Goal: Task Accomplishment & Management: Use online tool/utility

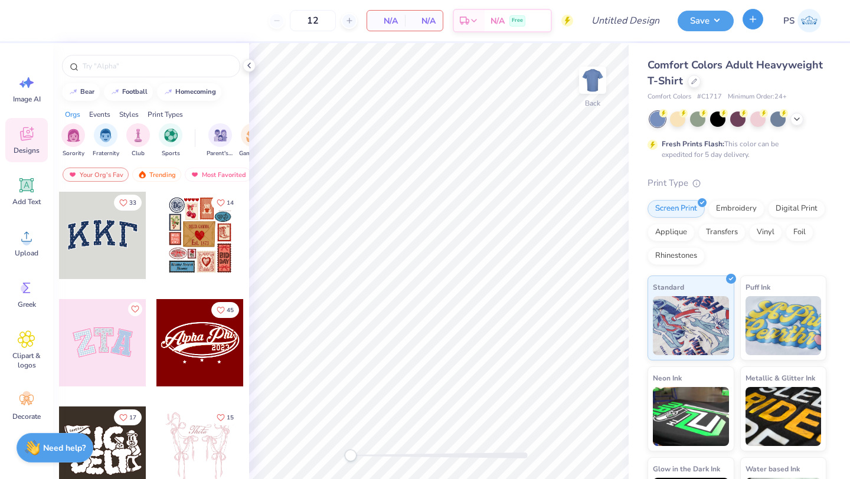
click at [755, 22] on icon "button" at bounding box center [753, 19] width 10 height 10
click at [752, 38] on div "Save PS" at bounding box center [763, 20] width 172 height 41
click at [752, 16] on icon "button" at bounding box center [753, 19] width 10 height 10
click at [749, 19] on icon "button" at bounding box center [753, 19] width 10 height 10
click at [752, 22] on icon "button" at bounding box center [753, 19] width 10 height 10
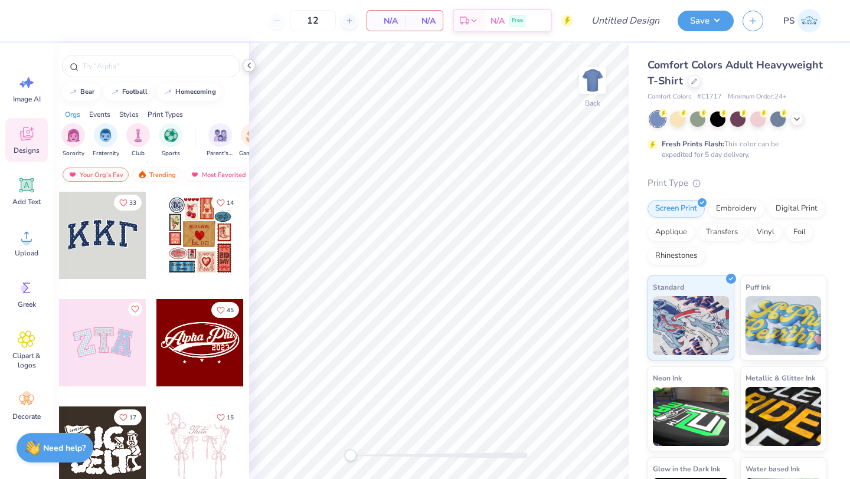
click at [248, 68] on icon at bounding box center [248, 65] width 9 height 9
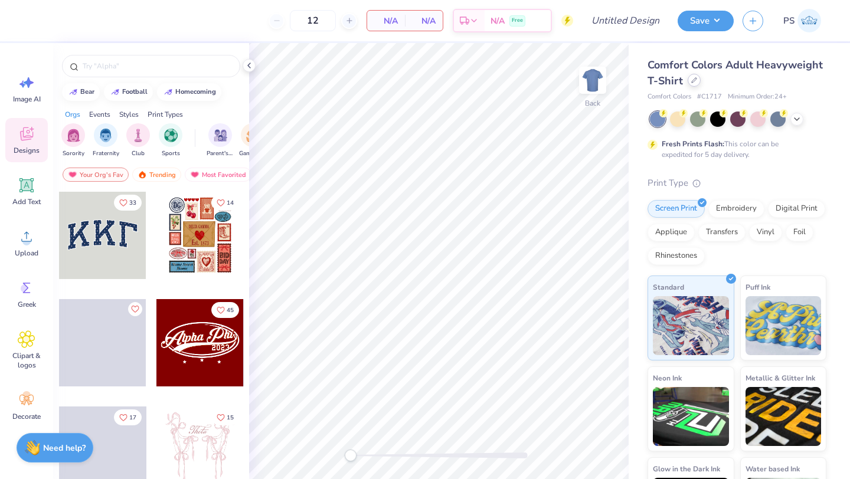
click at [693, 81] on icon at bounding box center [694, 80] width 5 height 5
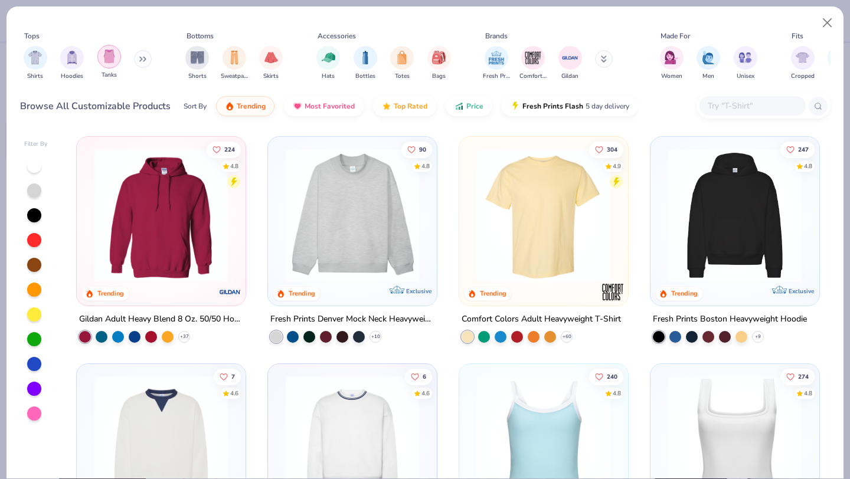
click at [110, 57] on img "filter for Tanks" at bounding box center [109, 57] width 13 height 14
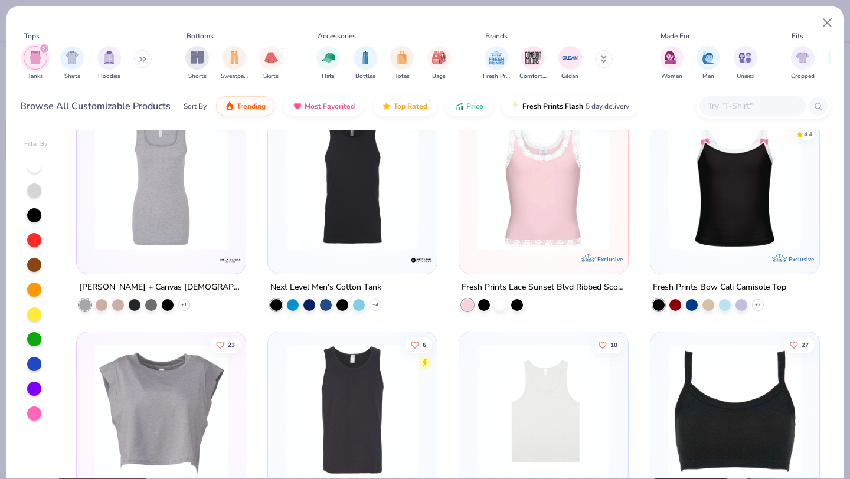
scroll to position [899, 0]
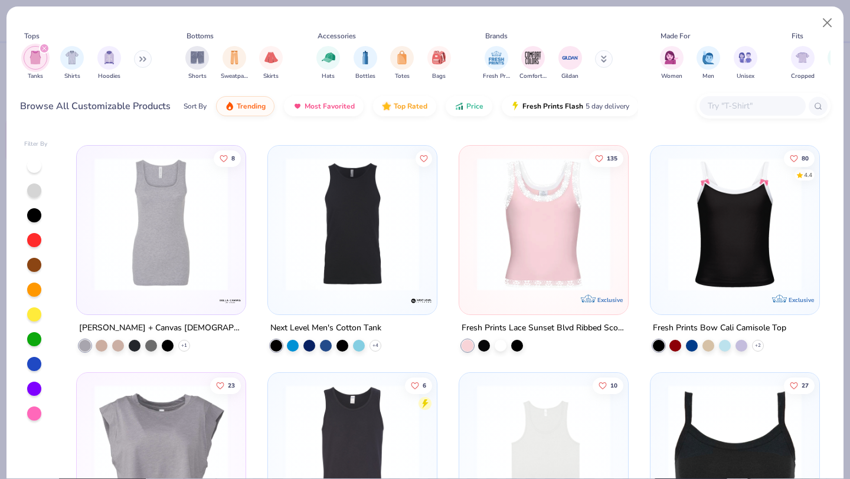
click at [776, 271] on img at bounding box center [734, 224] width 145 height 133
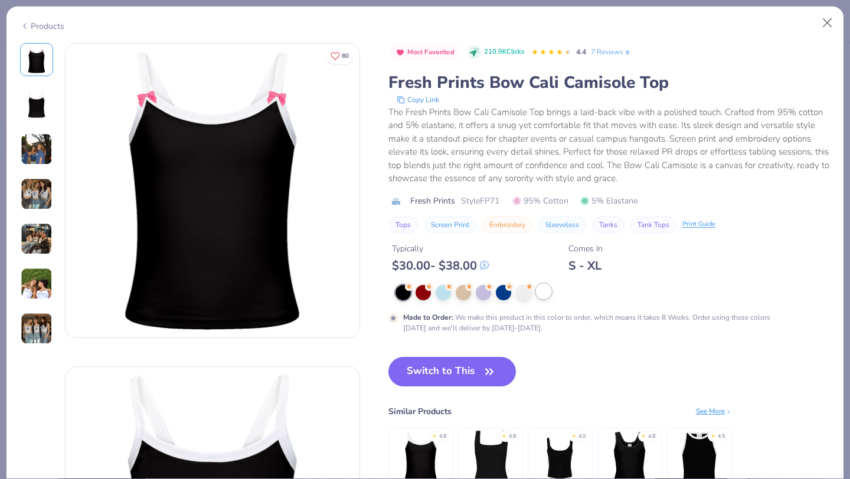
click at [547, 295] on div at bounding box center [543, 291] width 15 height 15
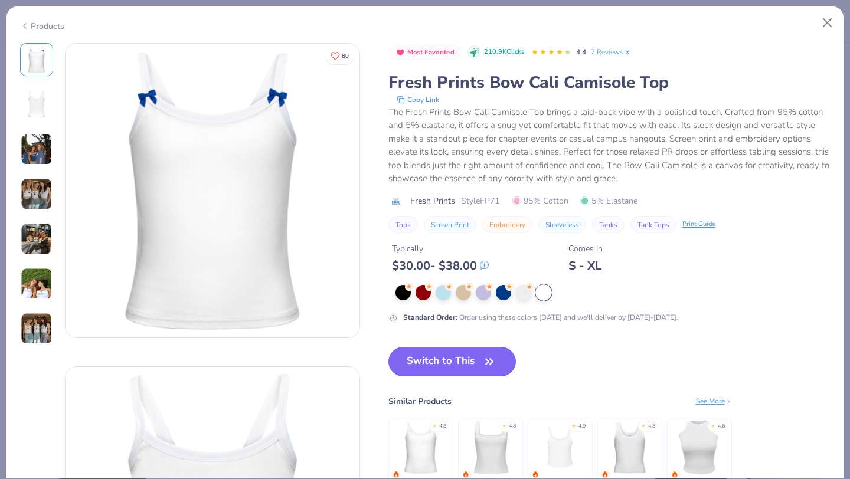
click at [437, 361] on button "Switch to This" at bounding box center [452, 362] width 128 height 30
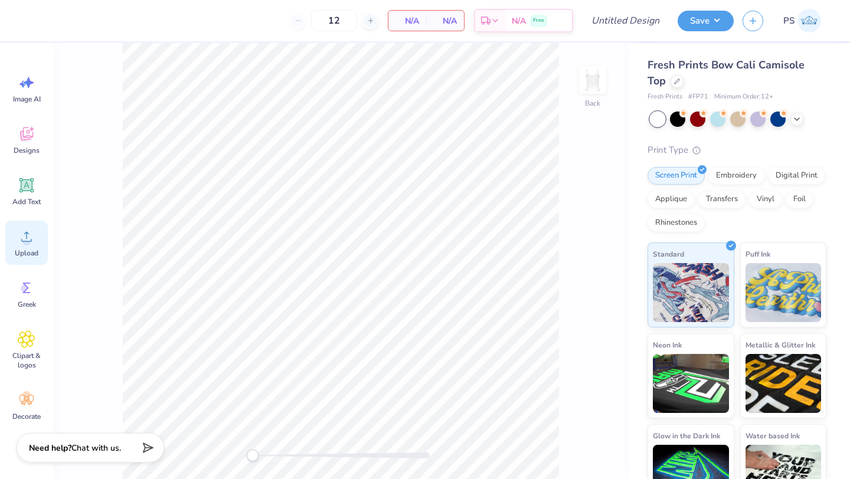
click at [32, 241] on icon at bounding box center [27, 237] width 18 height 18
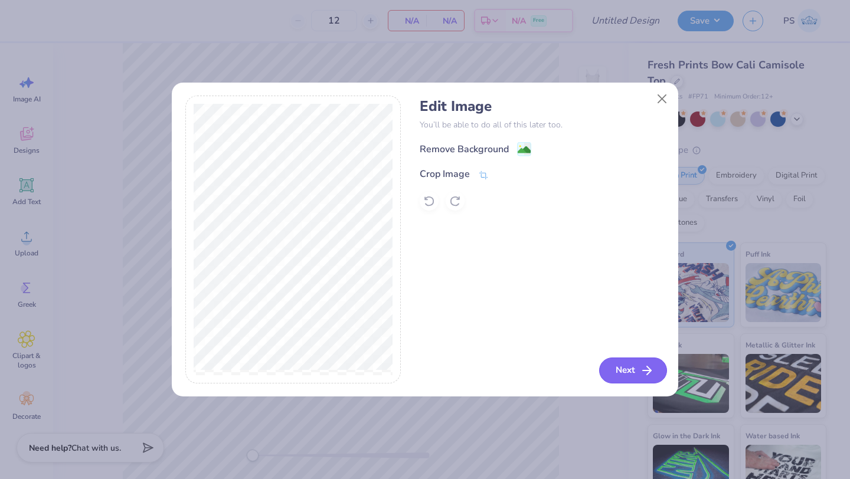
click at [622, 379] on button "Next" at bounding box center [633, 371] width 68 height 26
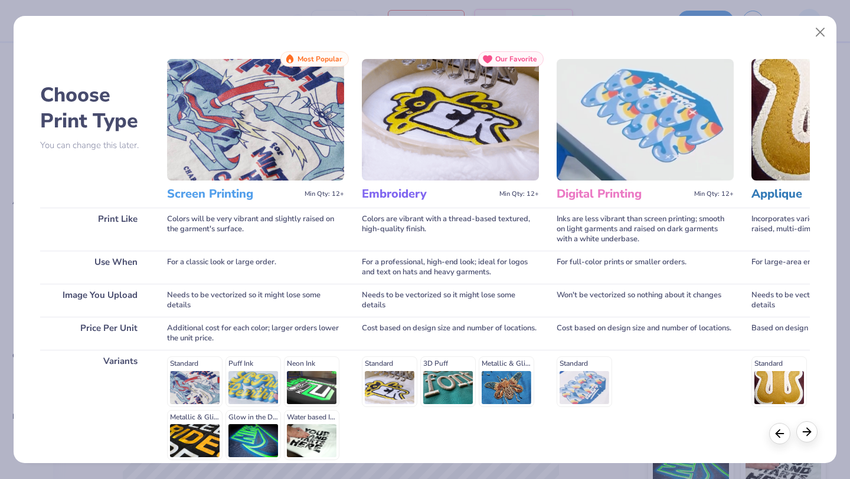
click at [811, 434] on icon at bounding box center [806, 431] width 13 height 13
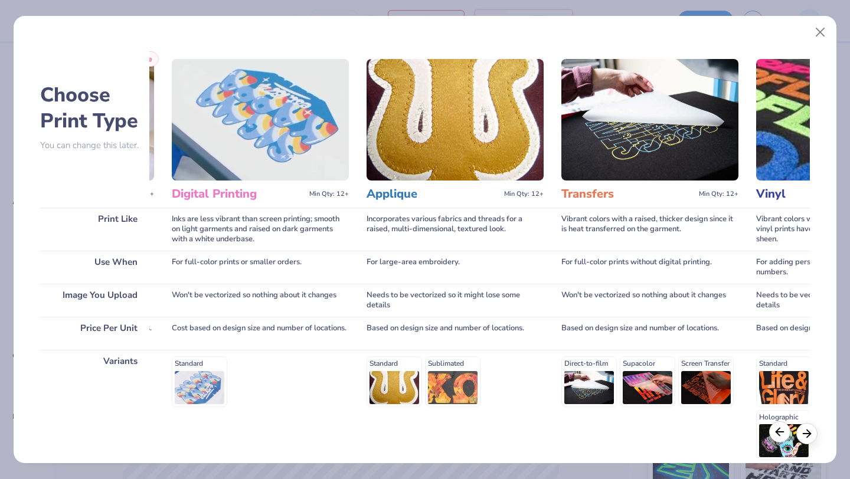
click at [777, 432] on line at bounding box center [780, 432] width 8 height 0
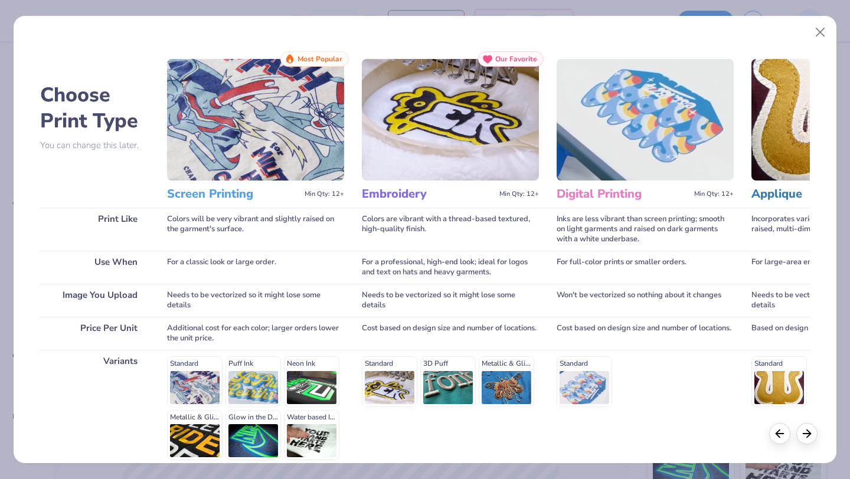
click at [263, 148] on img at bounding box center [255, 120] width 177 height 122
click at [266, 167] on img at bounding box center [255, 120] width 177 height 122
click at [250, 199] on h3 "Screen Printing" at bounding box center [233, 193] width 133 height 15
click at [133, 218] on div "Print Like" at bounding box center [94, 229] width 109 height 43
click at [259, 199] on h3 "Screen Printing" at bounding box center [233, 193] width 133 height 15
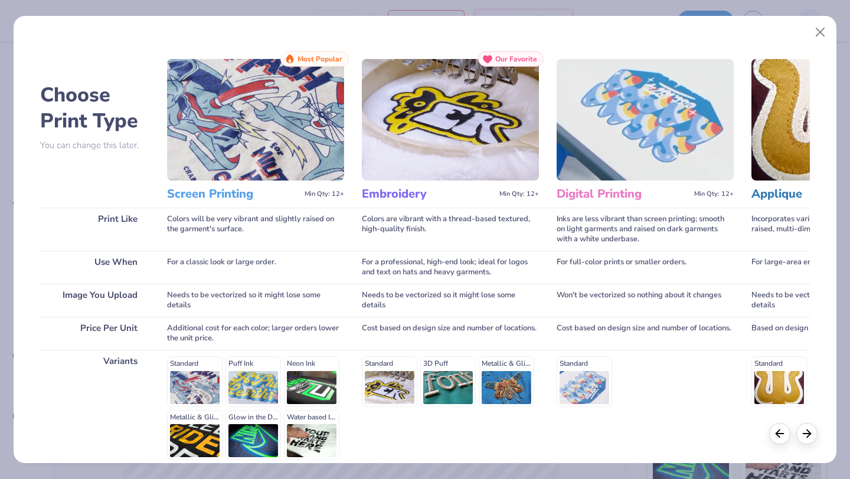
click at [251, 191] on h3 "Screen Printing" at bounding box center [233, 193] width 133 height 15
click at [310, 58] on span "Most Popular" at bounding box center [319, 59] width 45 height 8
click at [250, 173] on img at bounding box center [255, 120] width 177 height 122
click at [231, 193] on h3 "Screen Printing" at bounding box center [233, 193] width 133 height 15
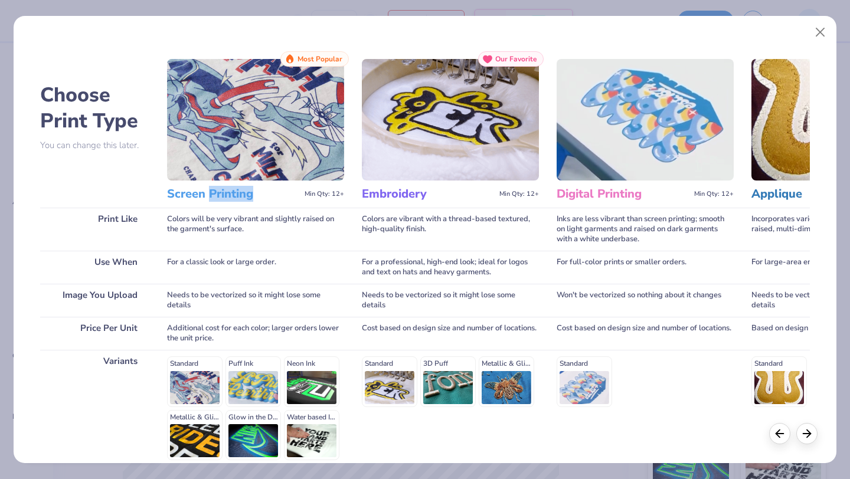
click at [231, 193] on h3 "Screen Printing" at bounding box center [233, 193] width 133 height 15
click at [806, 430] on icon at bounding box center [806, 431] width 13 height 13
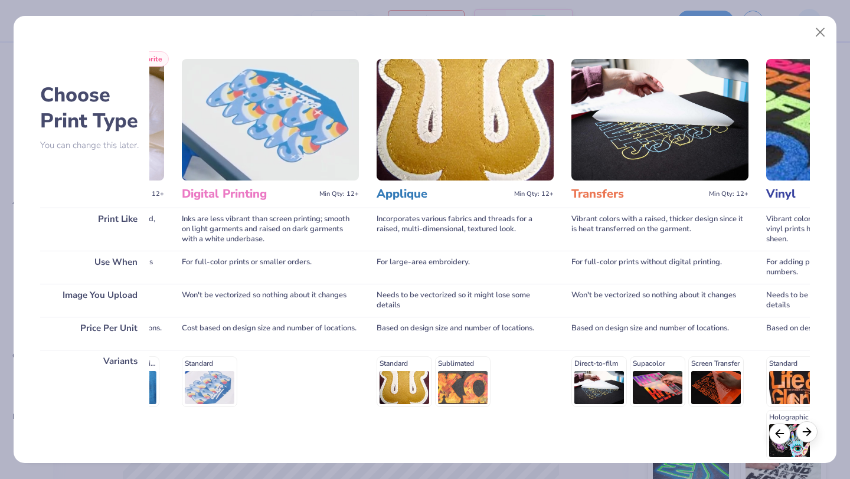
scroll to position [0, 385]
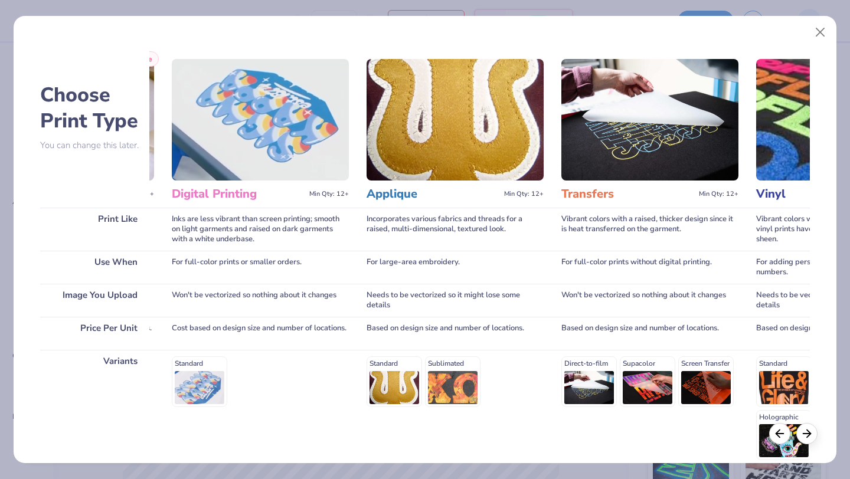
click at [114, 216] on div "Print Like" at bounding box center [94, 229] width 109 height 43
click at [250, 195] on h3 "Digital Printing" at bounding box center [238, 193] width 133 height 15
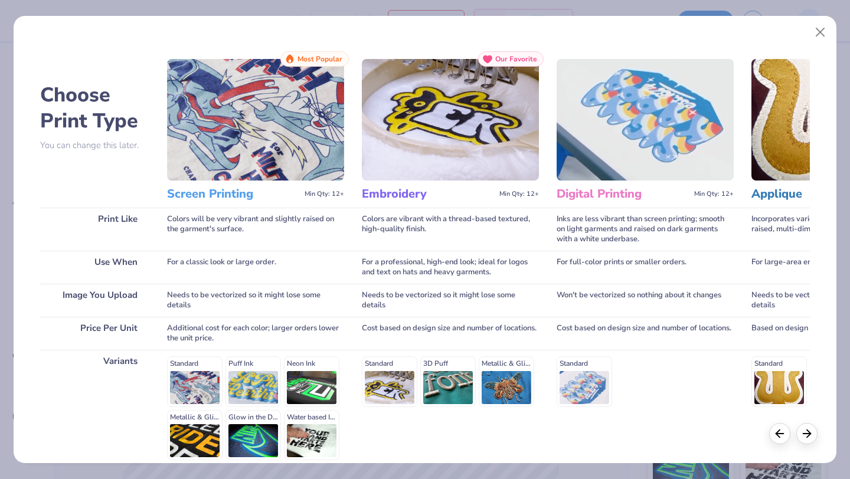
click at [209, 207] on div "Screen Printing Min Qty: 12+" at bounding box center [255, 194] width 177 height 27
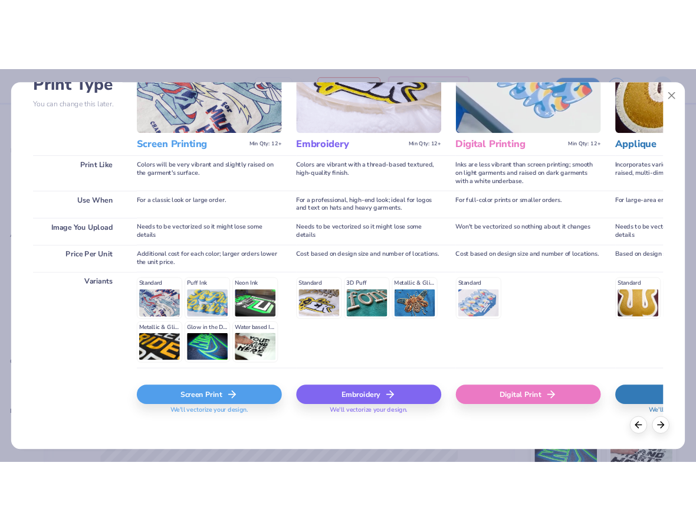
scroll to position [109, 0]
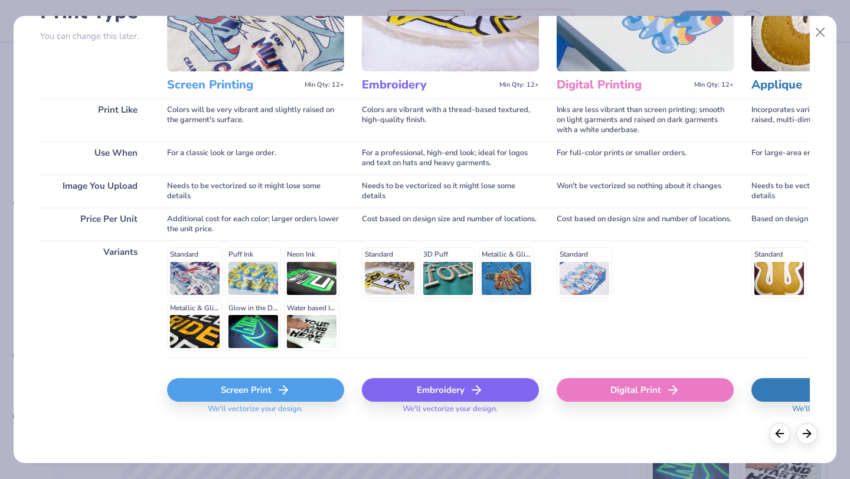
click at [197, 276] on div "Standard Puff Ink Neon Ink Metallic & Glitter Ink Glow in the Dark Ink Water ba…" at bounding box center [255, 299] width 177 height 104
click at [187, 276] on div "Standard Puff Ink Neon Ink Metallic & Glitter Ink Glow in the Dark Ink Water ba…" at bounding box center [255, 299] width 177 height 104
click at [257, 389] on div "Screen Print" at bounding box center [255, 390] width 177 height 24
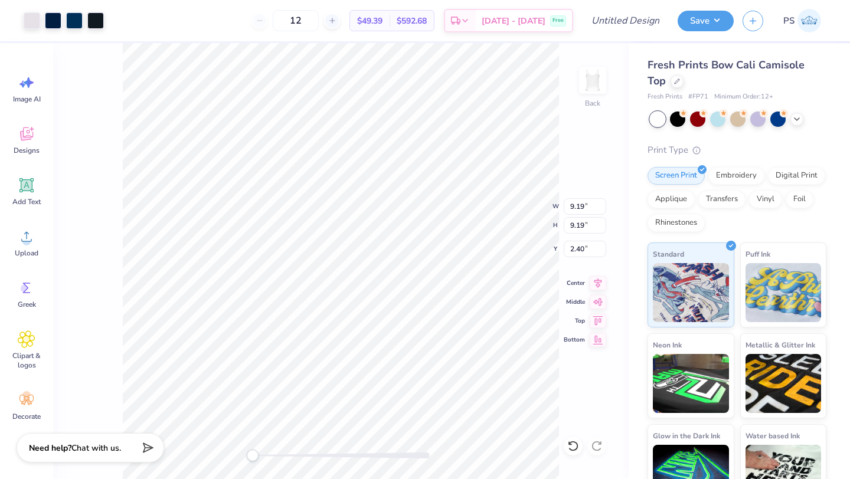
type input "6.22"
type input "5.38"
click at [789, 119] on div at bounding box center [738, 119] width 176 height 15
click at [794, 120] on icon at bounding box center [796, 117] width 9 height 9
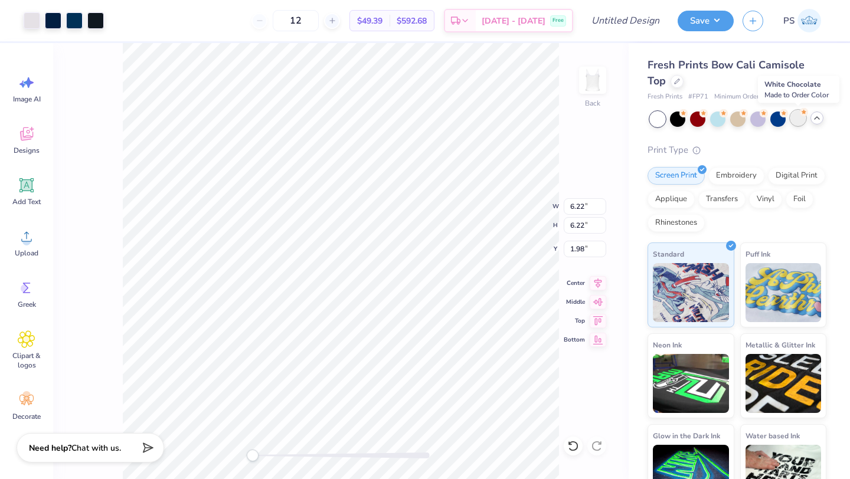
click at [804, 119] on div at bounding box center [797, 117] width 15 height 15
type input "2.07"
type input "50"
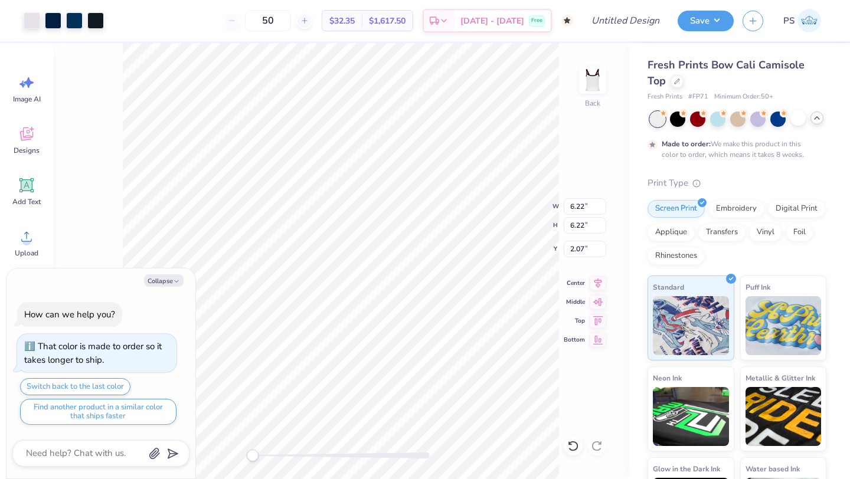
click at [656, 123] on div at bounding box center [657, 119] width 15 height 15
click at [656, 118] on div at bounding box center [657, 119] width 15 height 15
click at [795, 119] on div at bounding box center [797, 117] width 15 height 15
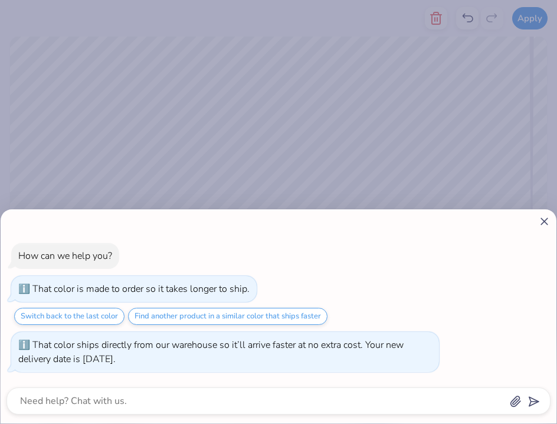
click at [545, 224] on icon at bounding box center [544, 221] width 12 height 12
type textarea "x"
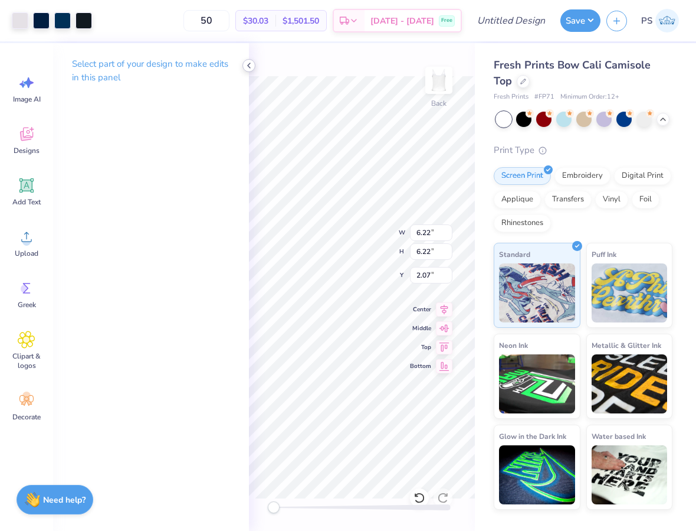
click at [249, 64] on icon at bounding box center [248, 65] width 9 height 9
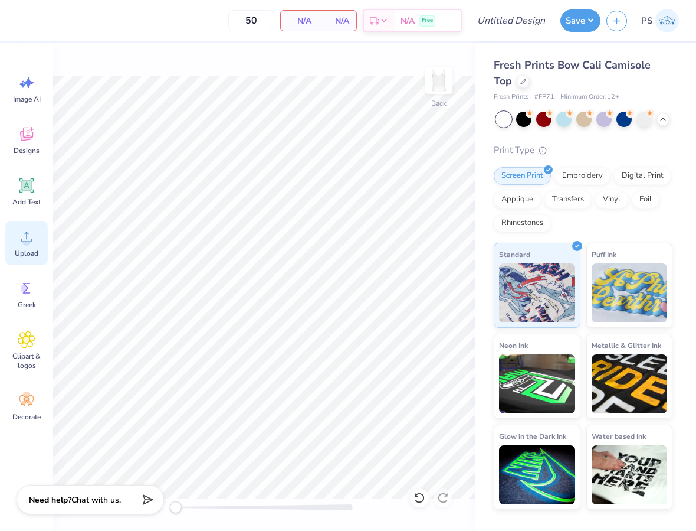
click at [33, 233] on icon at bounding box center [27, 237] width 18 height 18
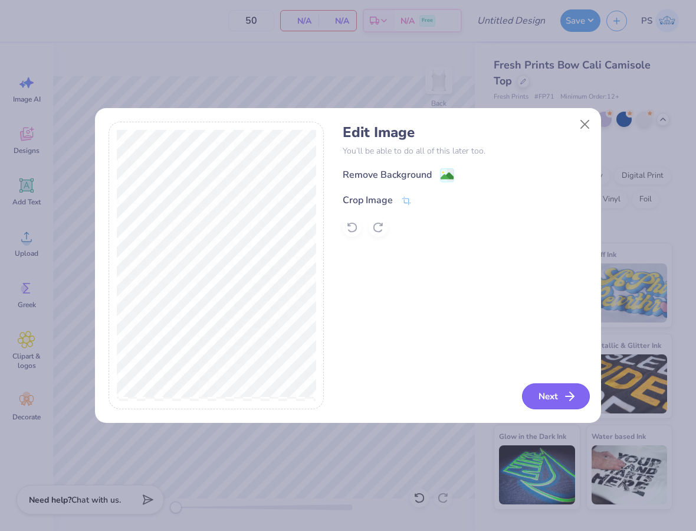
click at [575, 402] on icon "button" at bounding box center [570, 396] width 14 height 14
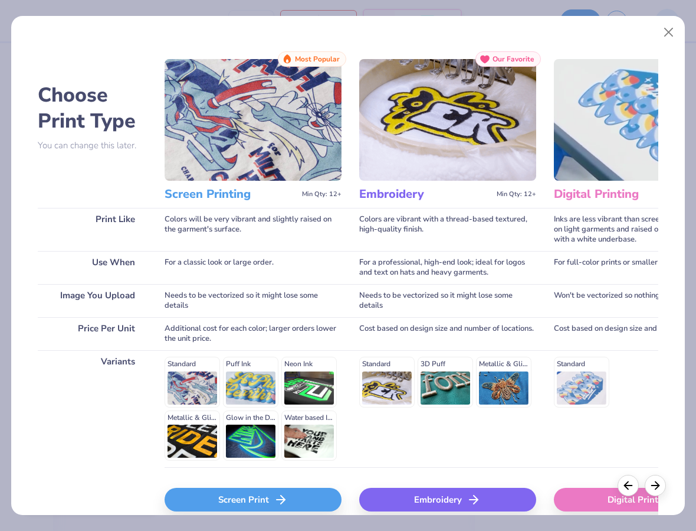
click at [207, 479] on div "Screen Print" at bounding box center [253, 499] width 177 height 24
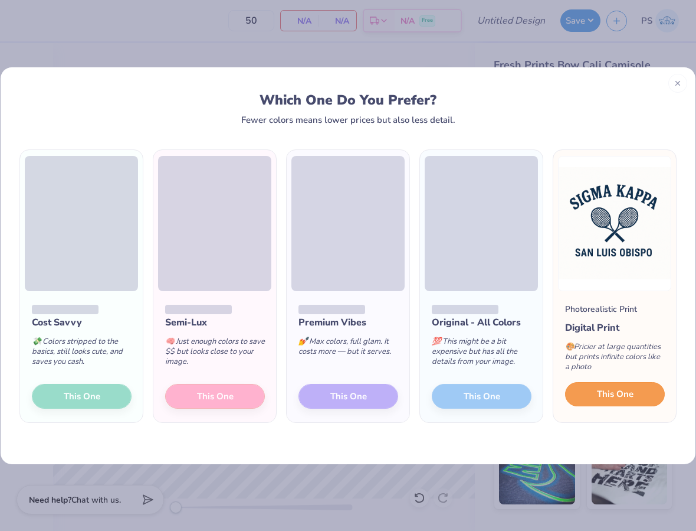
click at [618, 389] on span "This One" at bounding box center [615, 394] width 37 height 14
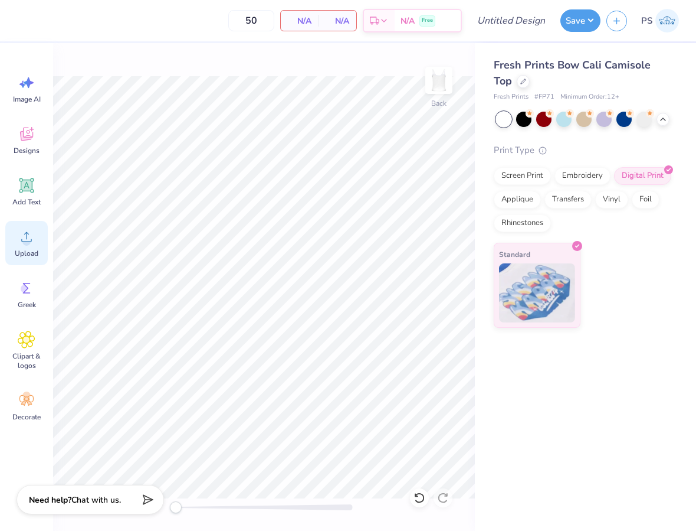
click at [27, 237] on circle at bounding box center [26, 241] width 8 height 8
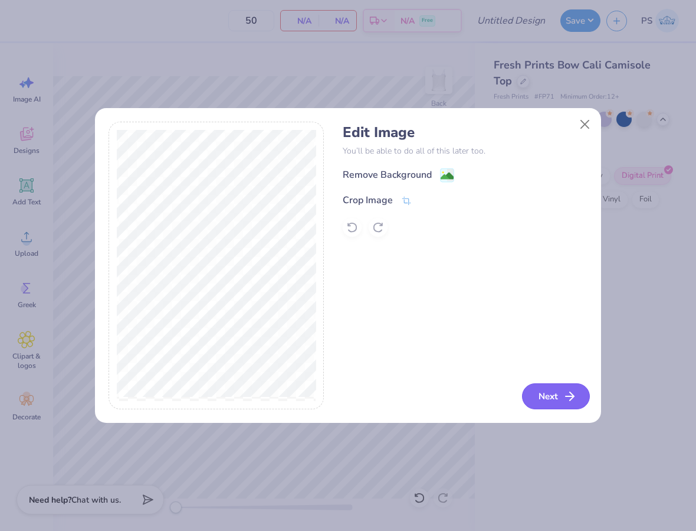
click at [572, 392] on icon "button" at bounding box center [570, 396] width 14 height 14
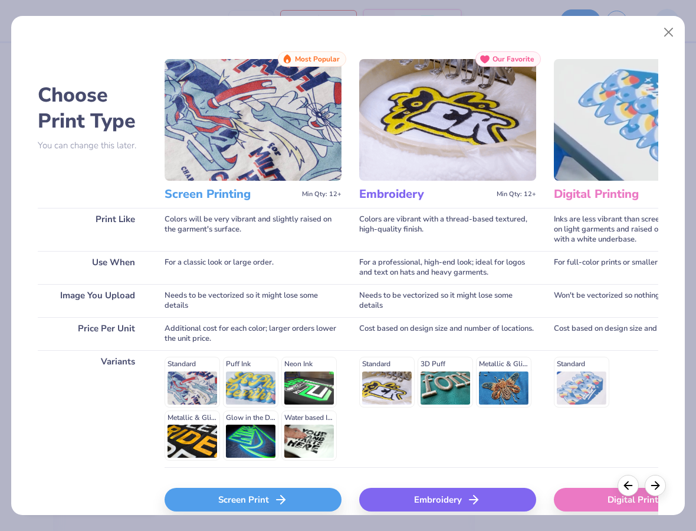
click at [268, 479] on div "Screen Print" at bounding box center [253, 499] width 177 height 24
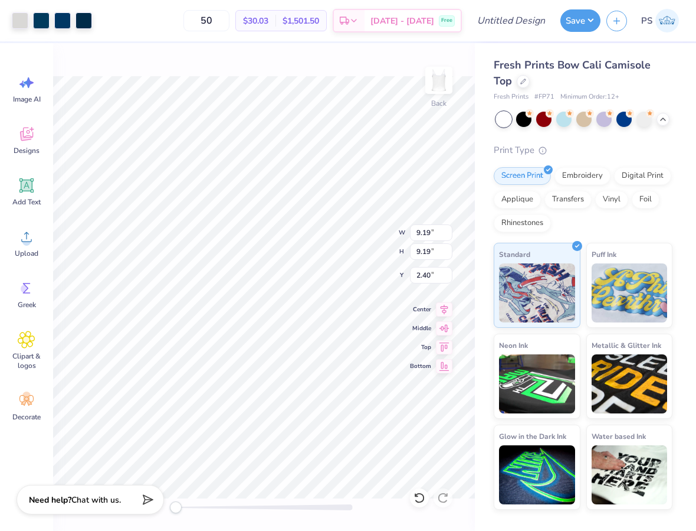
type input "2.13"
type input "6.92"
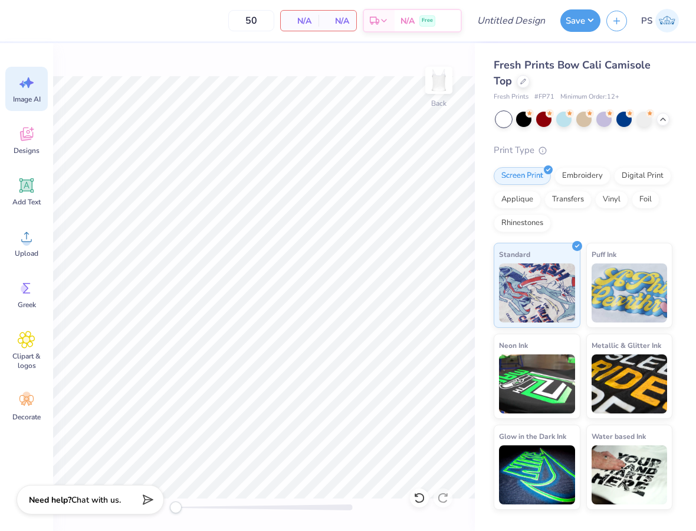
click at [23, 86] on icon at bounding box center [22, 84] width 6 height 7
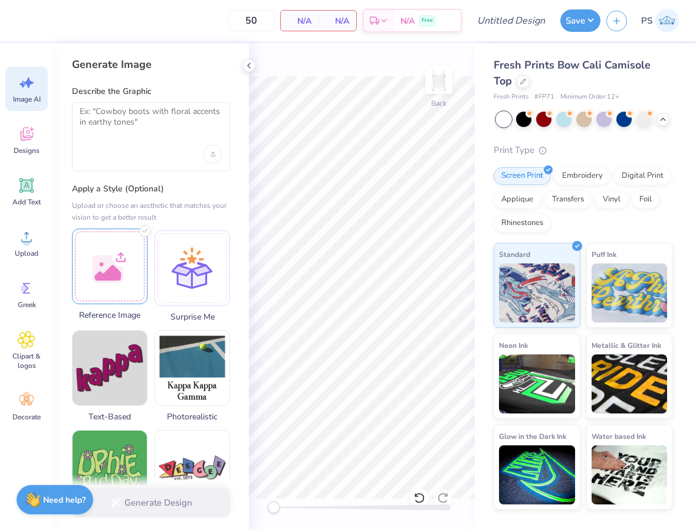
click at [100, 273] on div at bounding box center [110, 266] width 76 height 76
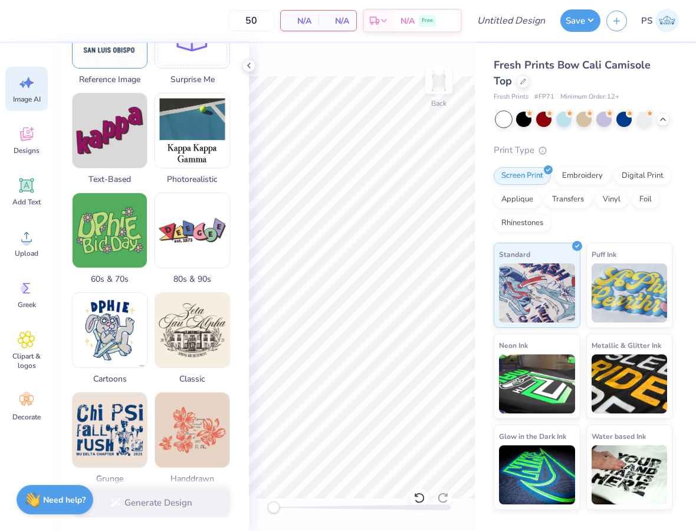
scroll to position [0, 0]
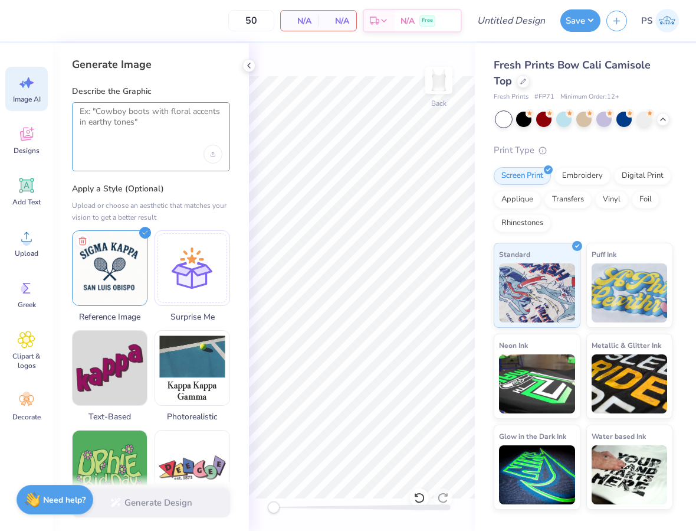
click at [143, 130] on textarea at bounding box center [151, 121] width 143 height 30
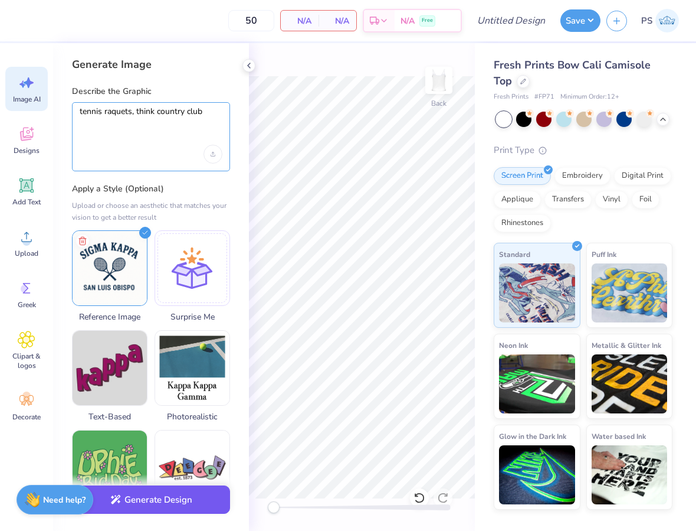
type textarea "tennis raquets, think country club"
click at [129, 479] on button "Generate Design" at bounding box center [151, 499] width 158 height 29
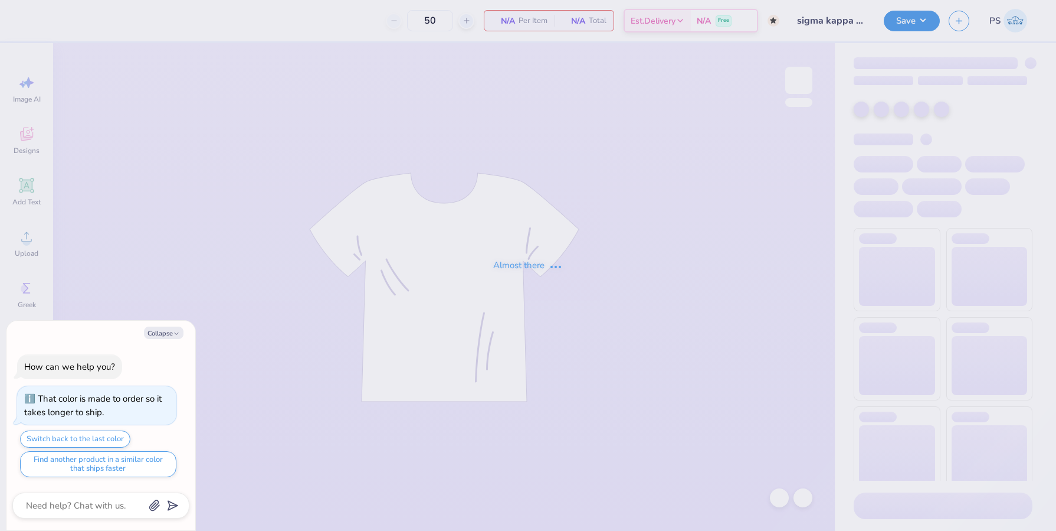
type textarea "x"
type input "sigma kappa mockup [PERSON_NAME]"
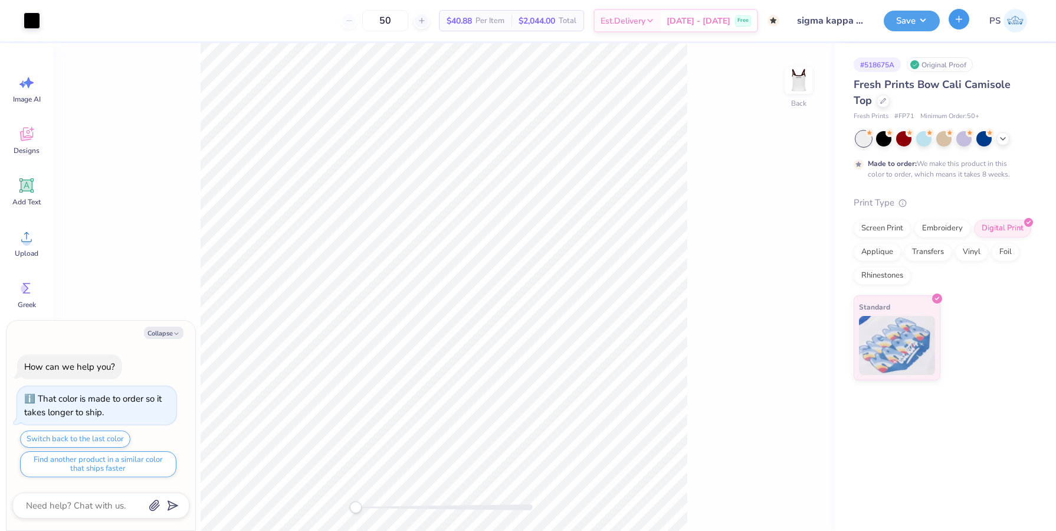
click at [957, 21] on icon "button" at bounding box center [959, 19] width 10 height 10
type textarea "x"
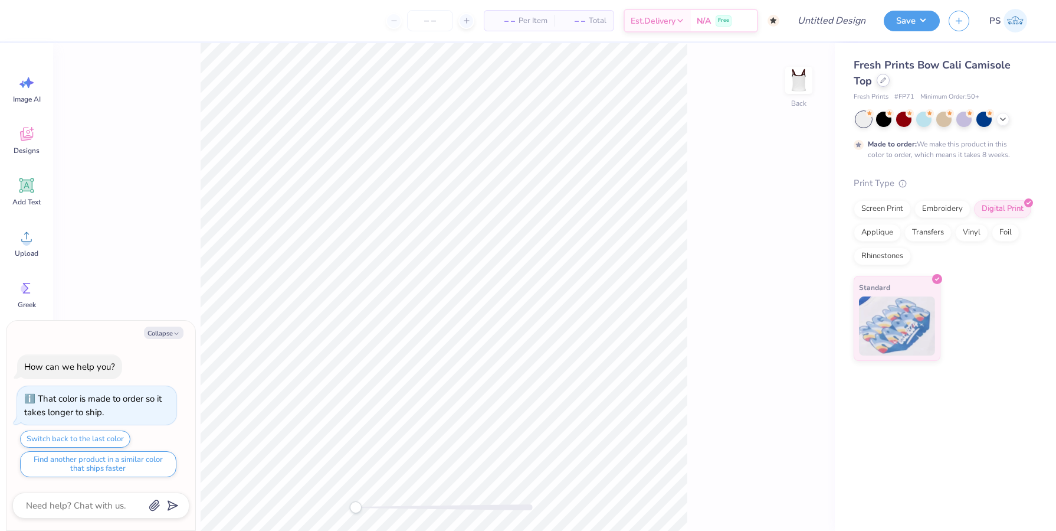
click at [884, 79] on icon at bounding box center [883, 80] width 6 height 6
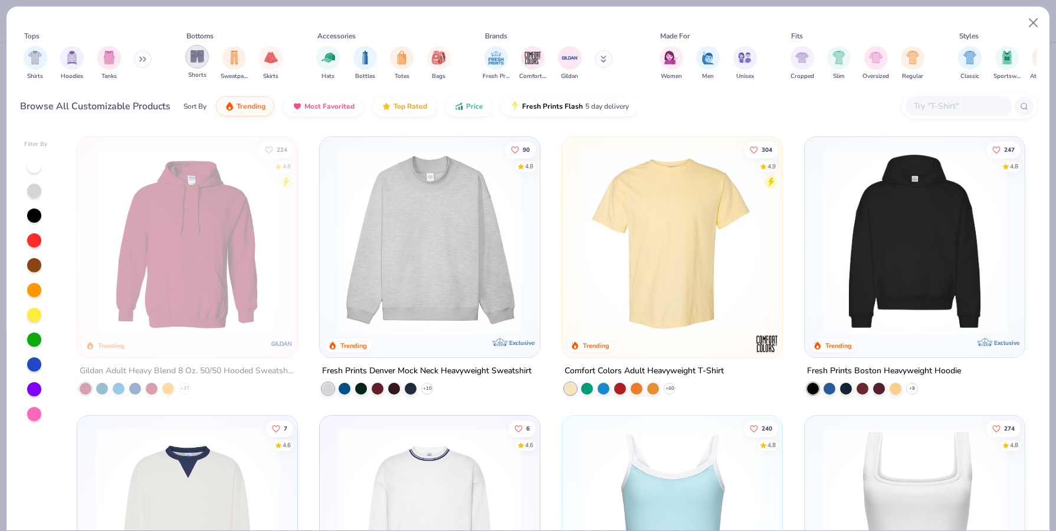
click at [204, 64] on div "filter for Shorts" at bounding box center [197, 57] width 24 height 24
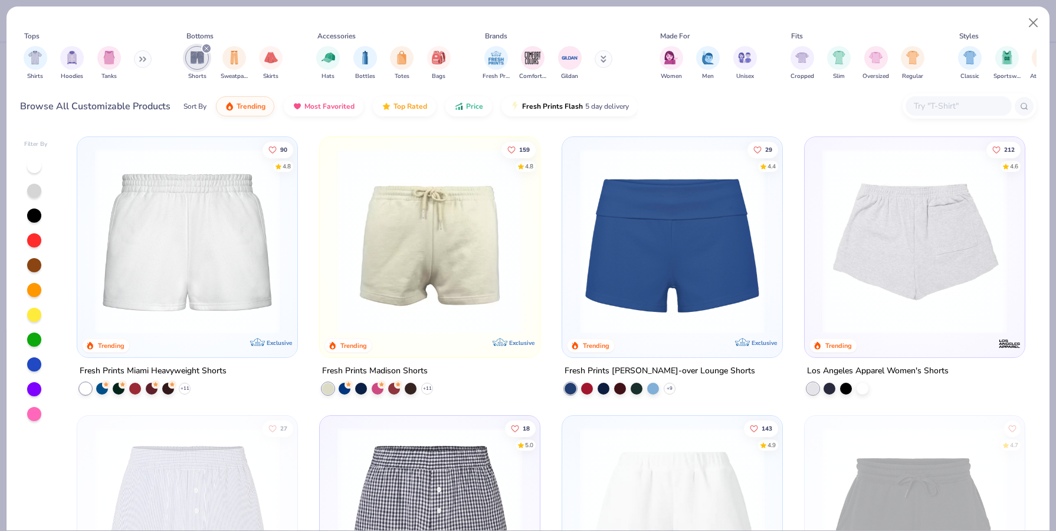
click at [961, 235] on img at bounding box center [915, 241] width 197 height 185
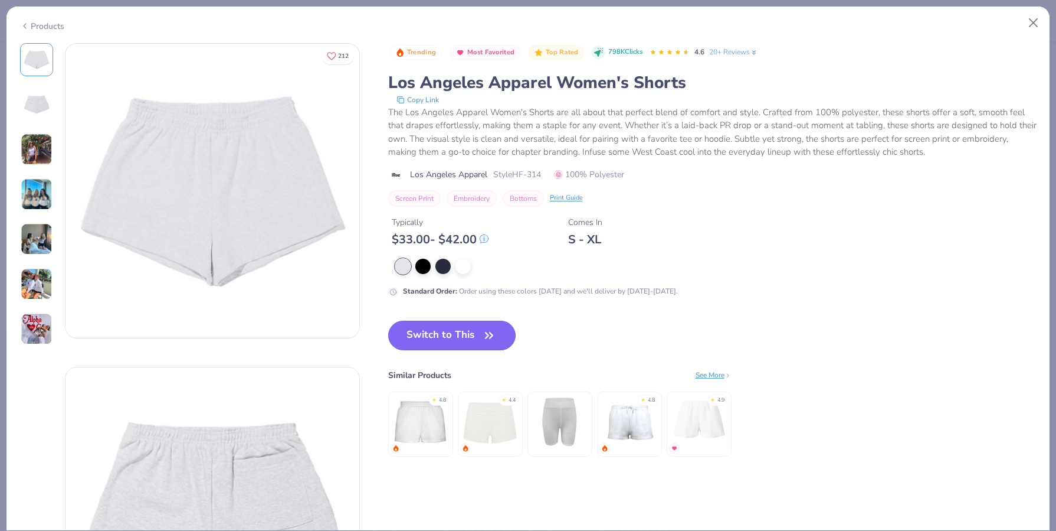
click at [428, 328] on button "Switch to This" at bounding box center [452, 335] width 128 height 30
type textarea "x"
type input "12"
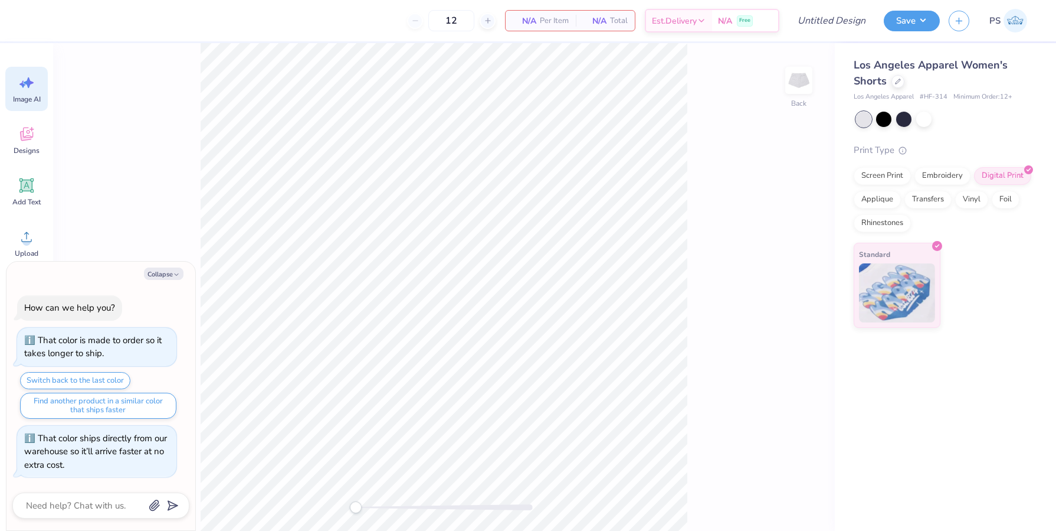
click at [19, 94] on span "Image AI" at bounding box center [27, 98] width 28 height 9
type textarea "x"
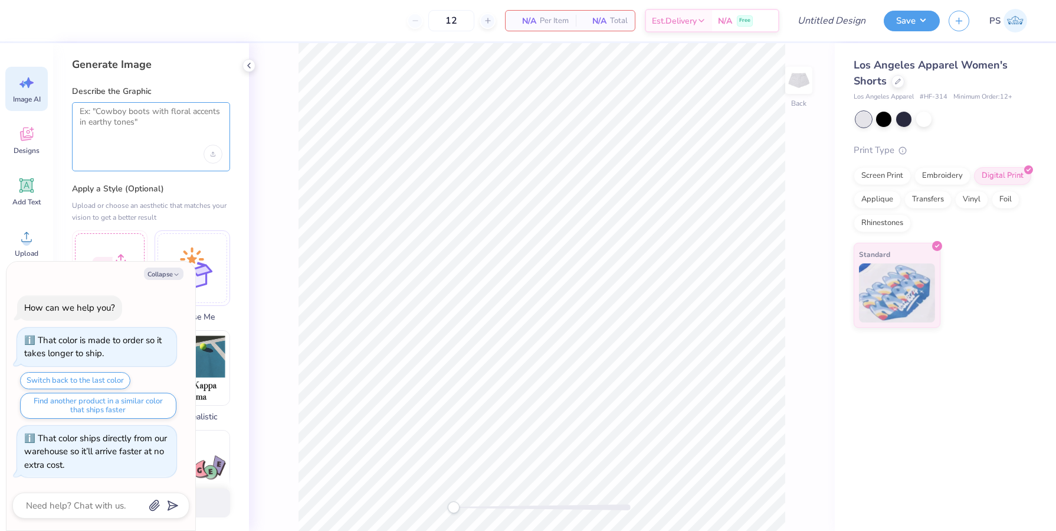
click at [145, 132] on textarea at bounding box center [151, 121] width 143 height 30
type textarea "think country club theme, tennis raquets, etc. - color black - little charm for…"
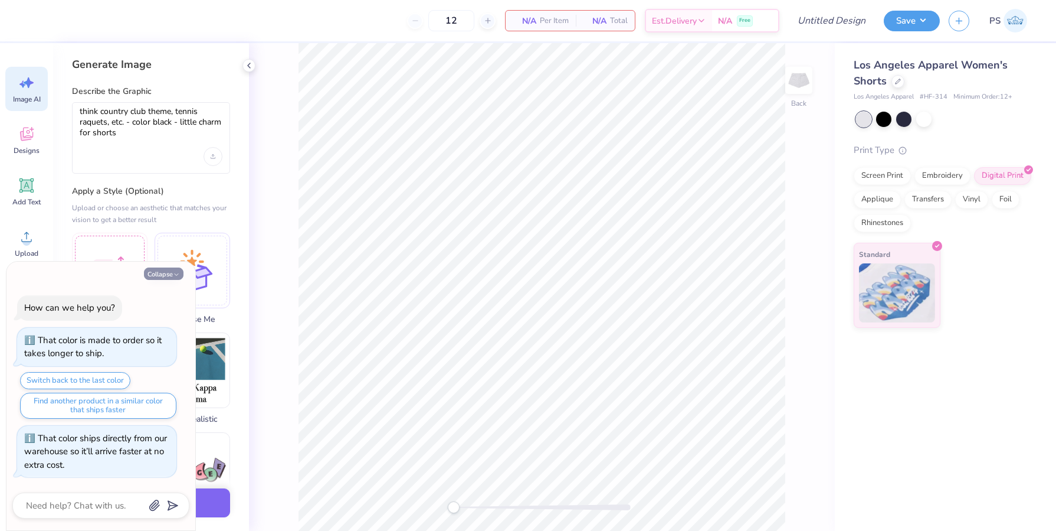
click at [175, 276] on icon "button" at bounding box center [176, 274] width 7 height 7
type textarea "x"
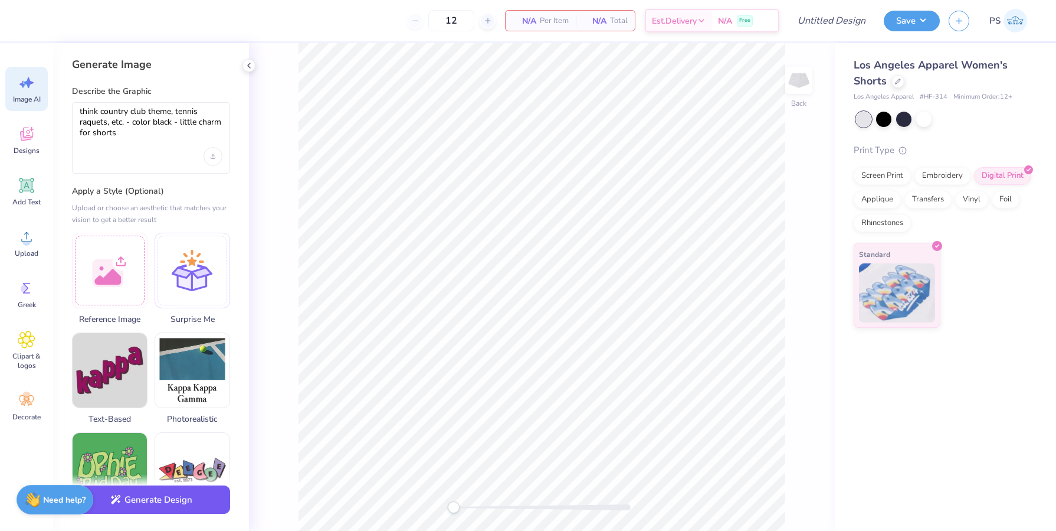
click at [171, 500] on button "Generate Design" at bounding box center [151, 499] width 158 height 29
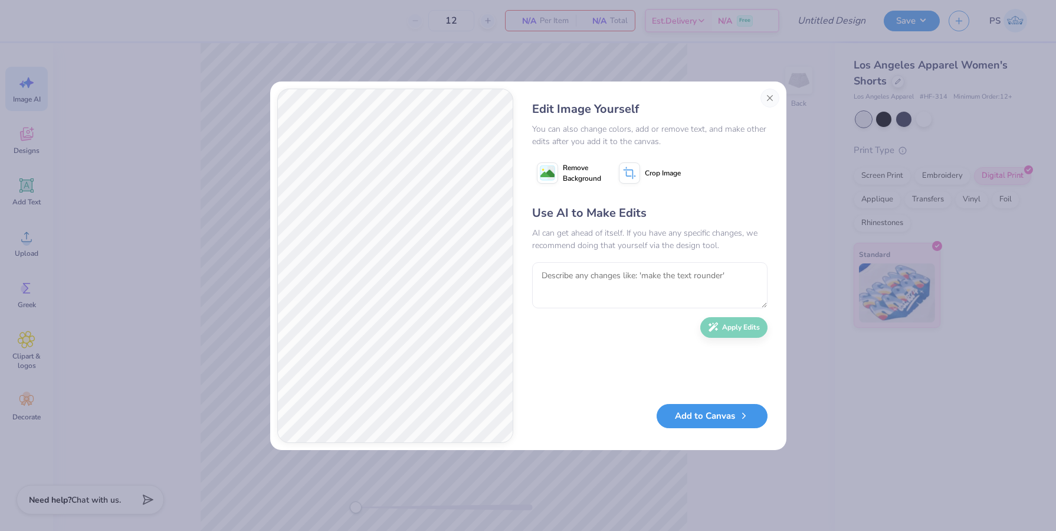
click at [685, 411] on button "Add to Canvas" at bounding box center [712, 416] width 111 height 24
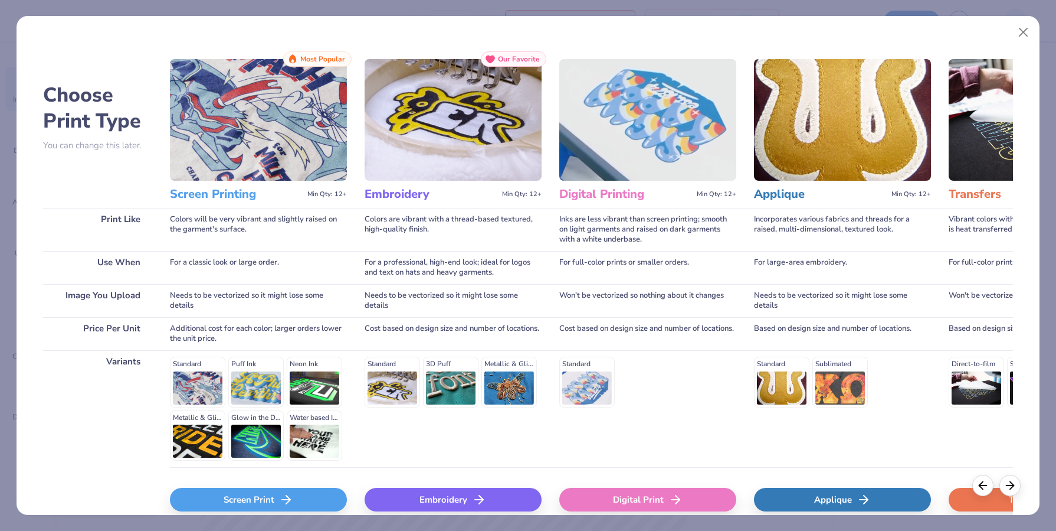
click at [307, 498] on div "Screen Print" at bounding box center [258, 499] width 177 height 24
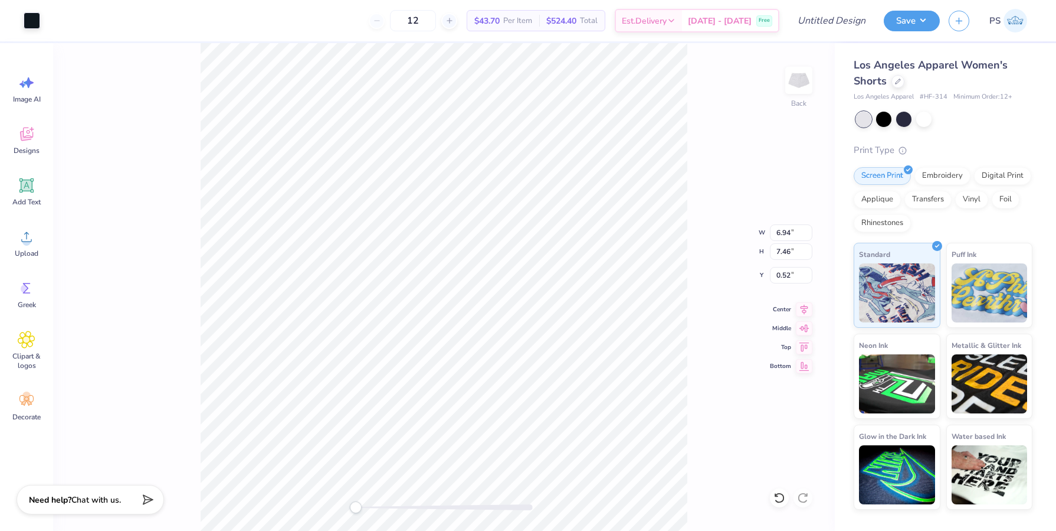
type input "1.89"
type input "2.03"
click at [808, 68] on img at bounding box center [798, 80] width 47 height 47
click at [807, 84] on img at bounding box center [798, 80] width 47 height 47
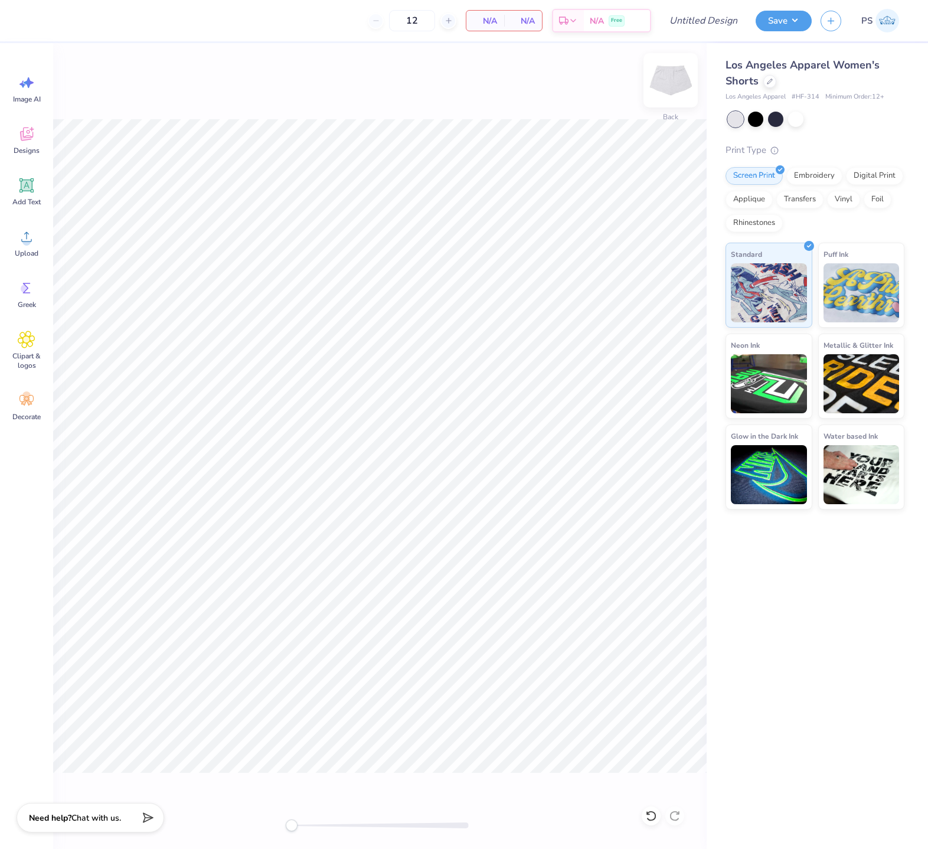
click at [669, 76] on img at bounding box center [670, 80] width 47 height 47
click at [794, 117] on div at bounding box center [795, 117] width 15 height 15
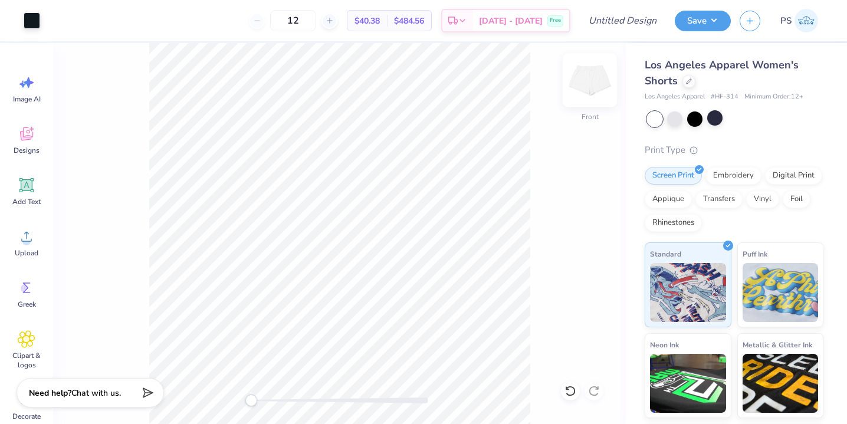
click at [598, 77] on img at bounding box center [590, 80] width 47 height 47
click at [597, 83] on img at bounding box center [590, 80] width 47 height 47
click at [711, 18] on button "Save" at bounding box center [703, 19] width 56 height 21
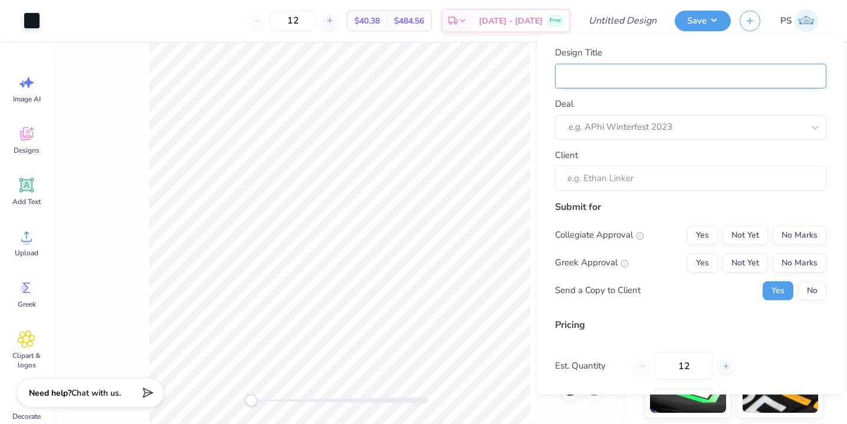
click at [626, 71] on input "Design Title" at bounding box center [690, 76] width 271 height 25
type input "sigma kappa mockup [PERSON_NAME]"
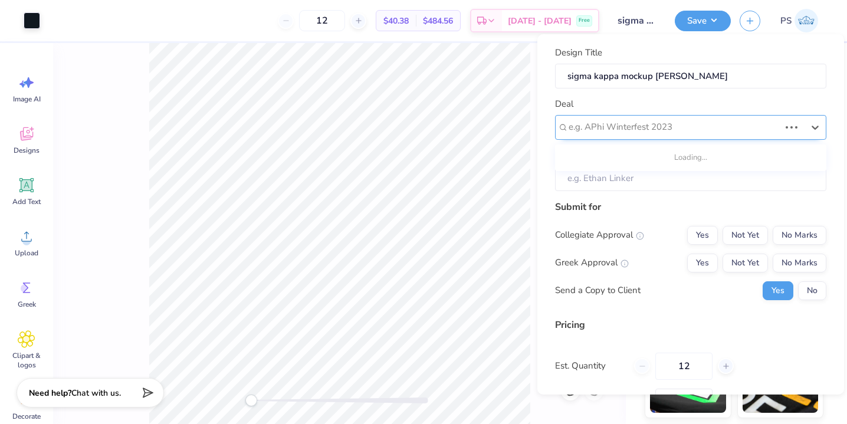
click at [627, 125] on div at bounding box center [674, 127] width 211 height 16
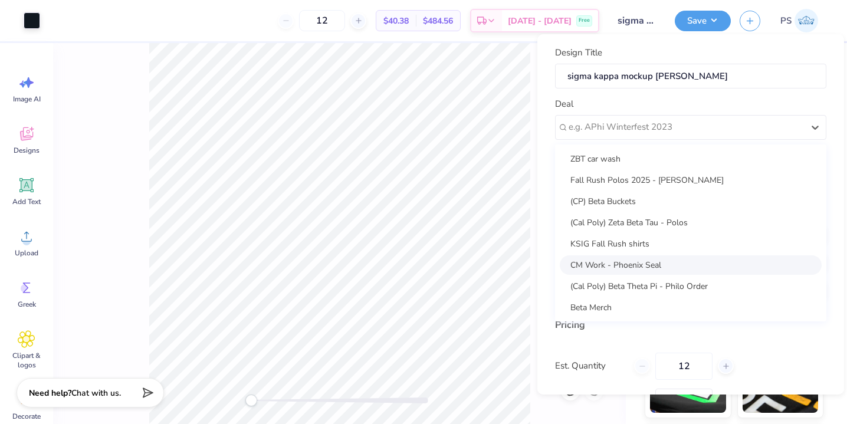
click at [615, 267] on div "CM Work - Phoenix Seal" at bounding box center [691, 265] width 262 height 19
type input "Campus Manager"
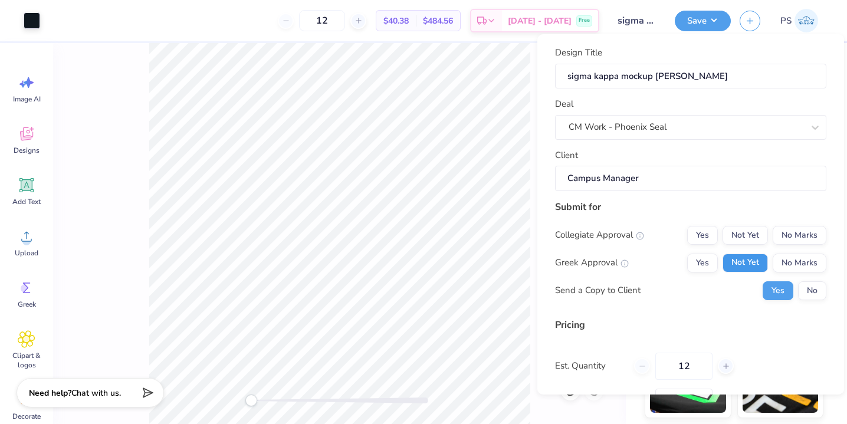
click at [760, 268] on button "Not Yet" at bounding box center [745, 263] width 45 height 19
click at [751, 235] on button "Not Yet" at bounding box center [745, 235] width 45 height 19
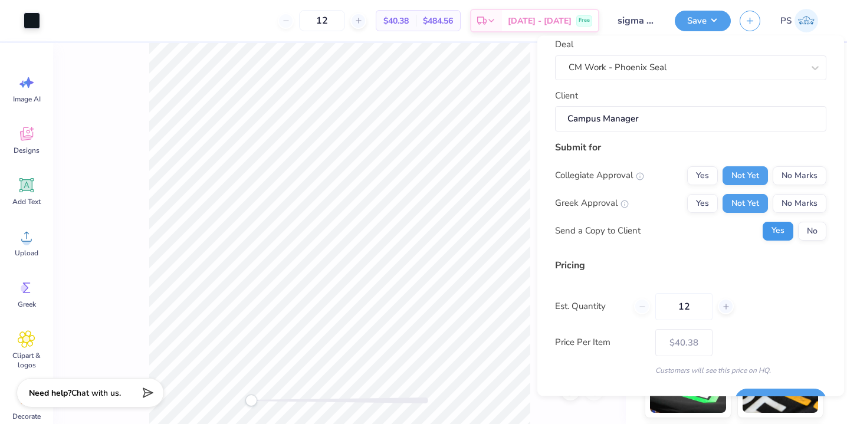
scroll to position [83, 0]
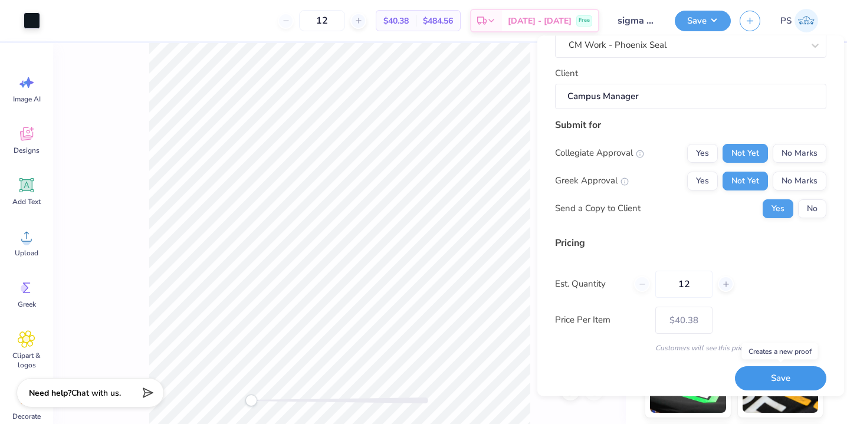
click at [786, 380] on button "Save" at bounding box center [780, 379] width 91 height 24
type input "– –"
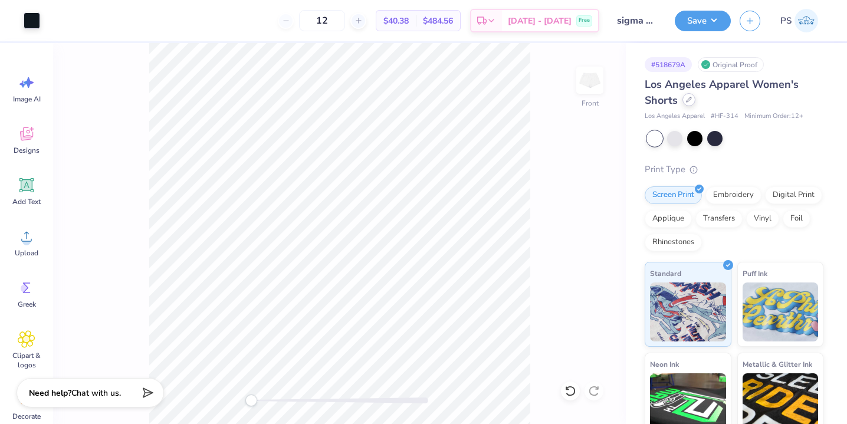
click at [693, 104] on div "Los Angeles Apparel Women's Shorts" at bounding box center [734, 93] width 179 height 32
click at [693, 104] on div at bounding box center [689, 100] width 13 height 13
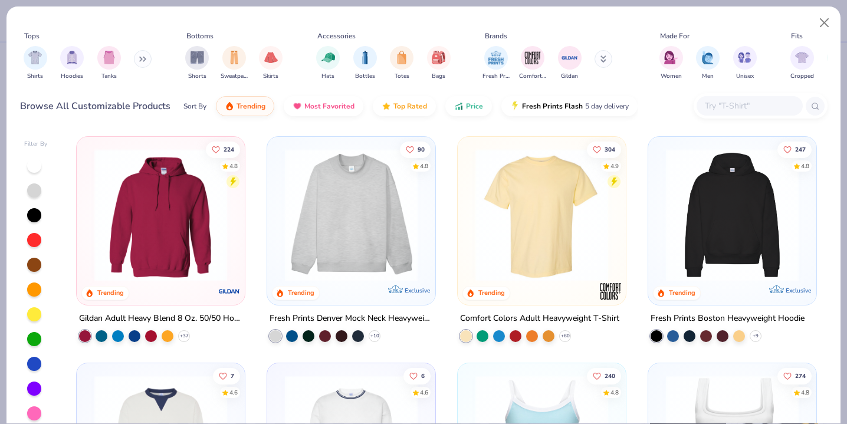
click at [135, 56] on button at bounding box center [143, 59] width 18 height 18
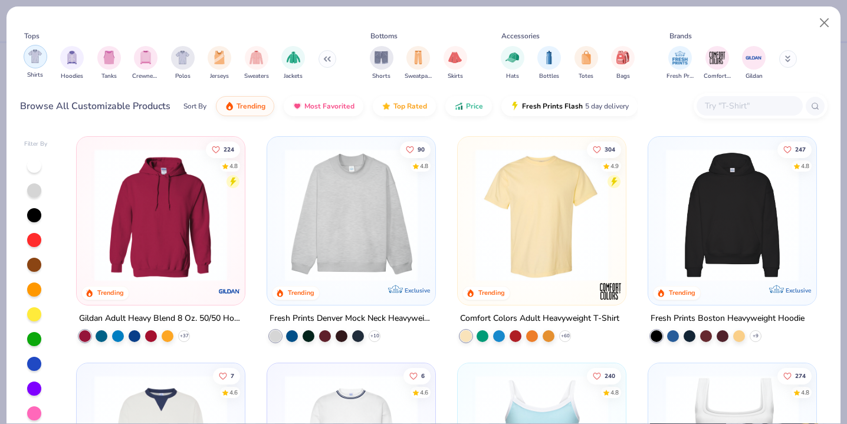
click at [33, 61] on img "filter for Shirts" at bounding box center [35, 57] width 14 height 14
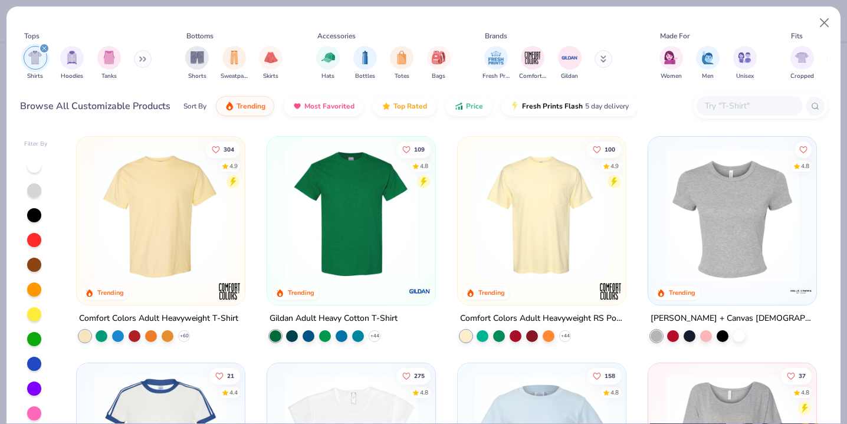
click at [357, 218] on img at bounding box center [351, 215] width 145 height 133
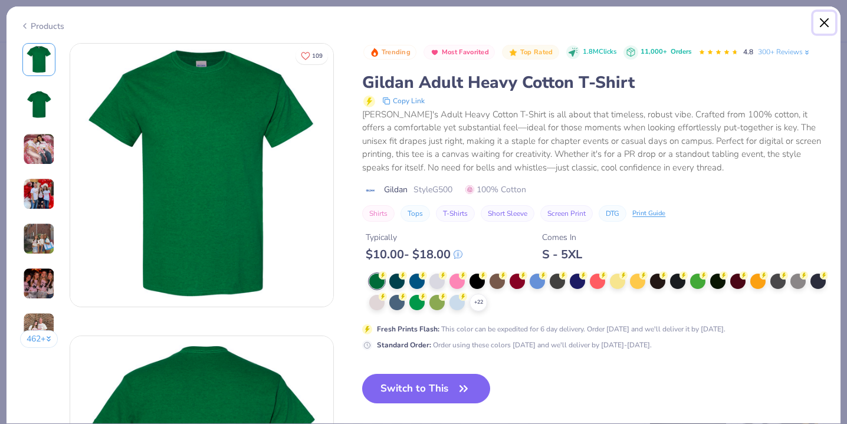
click at [823, 23] on button "Close" at bounding box center [825, 23] width 22 height 22
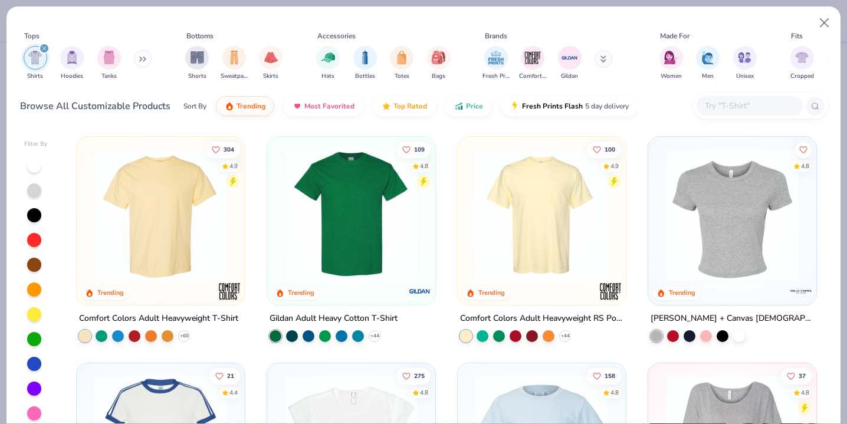
click at [554, 180] on img at bounding box center [542, 215] width 145 height 133
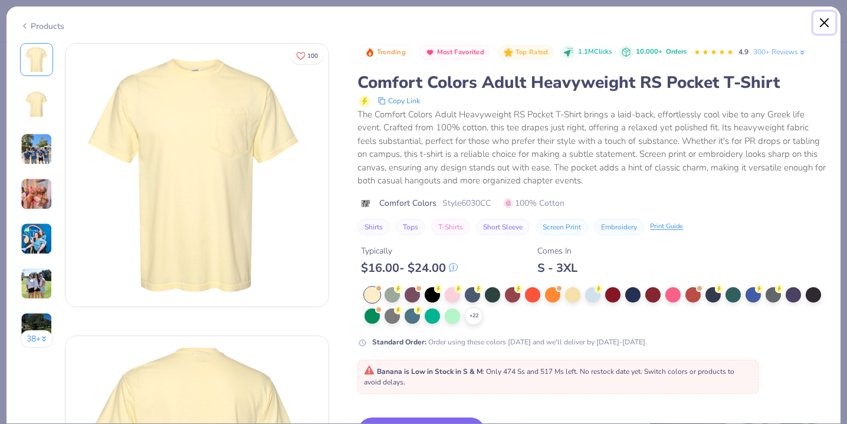
click at [824, 12] on button "Close" at bounding box center [825, 23] width 22 height 22
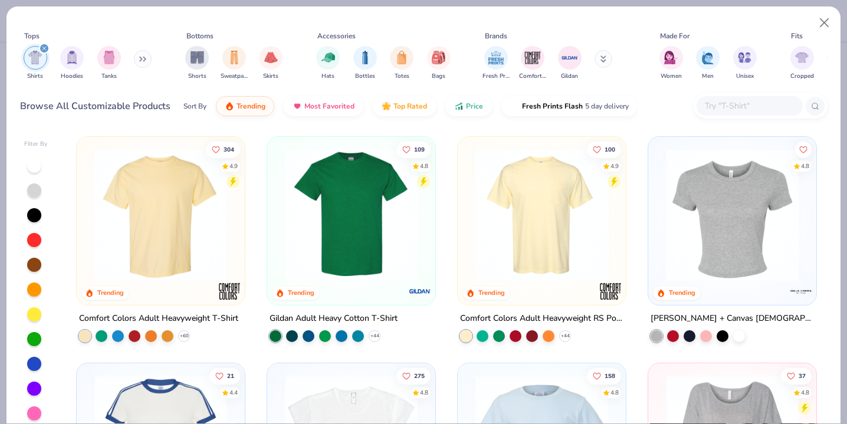
click at [369, 244] on img at bounding box center [351, 215] width 145 height 133
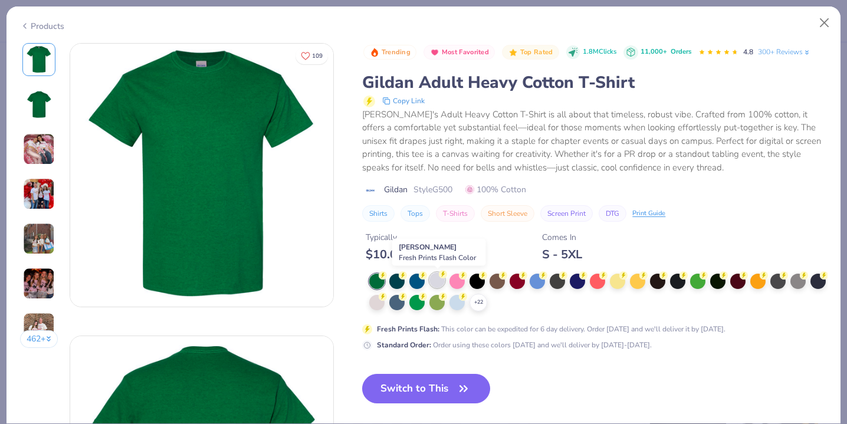
click at [443, 280] on div at bounding box center [437, 280] width 15 height 15
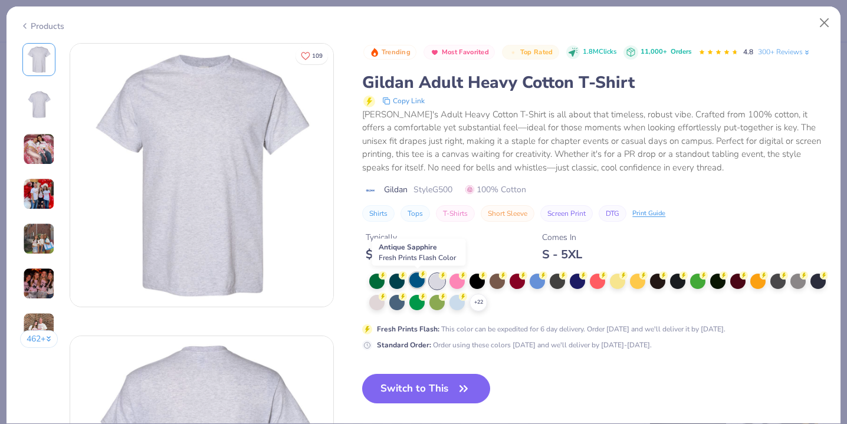
click at [421, 277] on circle at bounding box center [423, 274] width 8 height 8
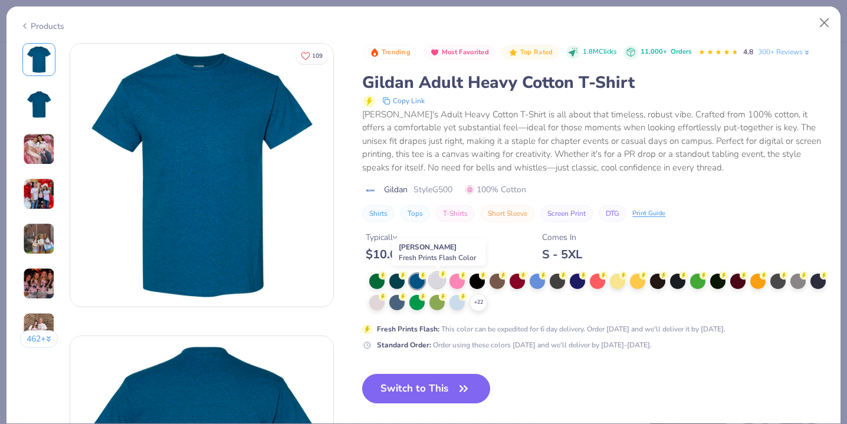
click at [436, 283] on div at bounding box center [437, 280] width 15 height 15
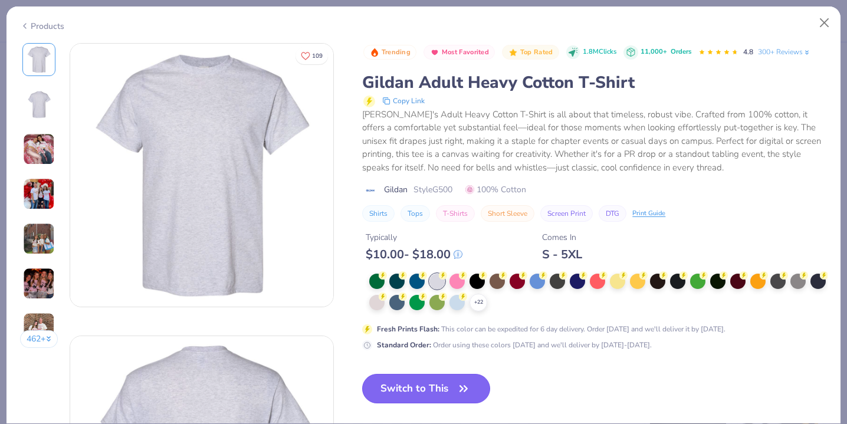
click at [429, 391] on button "Switch to This" at bounding box center [426, 389] width 128 height 30
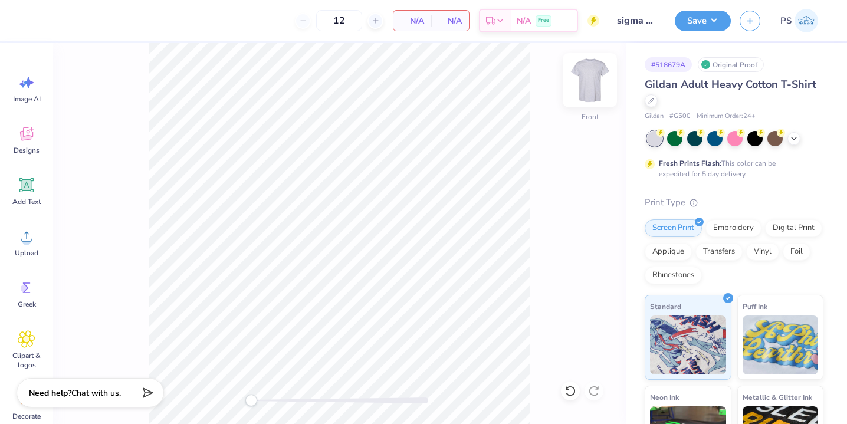
click at [593, 70] on img at bounding box center [590, 80] width 47 height 47
click at [38, 86] on div "Image AI" at bounding box center [26, 89] width 42 height 44
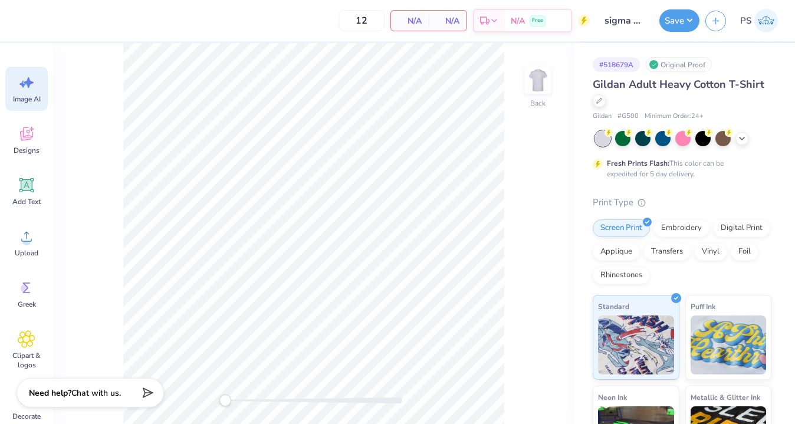
click at [32, 85] on icon at bounding box center [27, 83] width 18 height 18
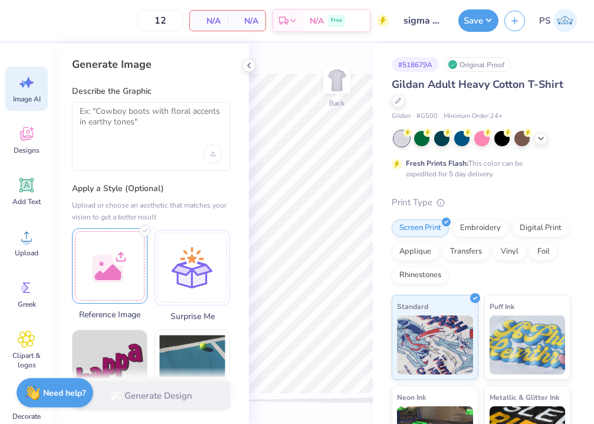
click at [93, 286] on div at bounding box center [110, 266] width 76 height 76
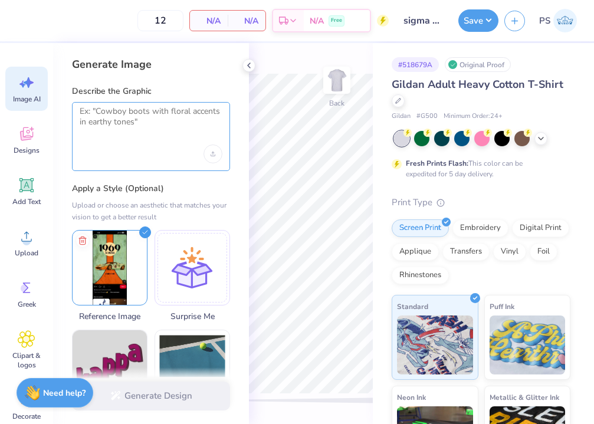
click at [106, 134] on textarea at bounding box center [151, 121] width 143 height 30
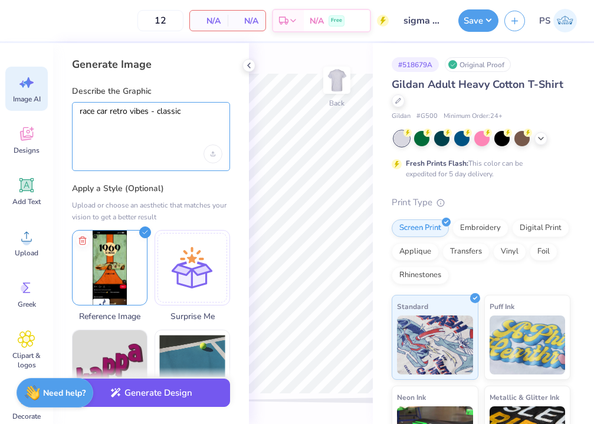
type textarea "race car retro vibes - classic"
click at [149, 397] on button "Generate Design" at bounding box center [151, 393] width 158 height 29
